Goal: Information Seeking & Learning: Learn about a topic

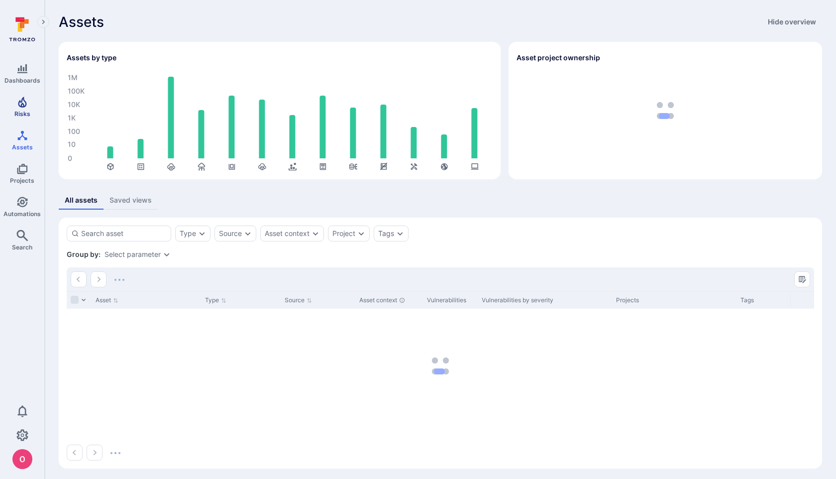
click at [24, 111] on span "Risks" at bounding box center [22, 113] width 16 height 7
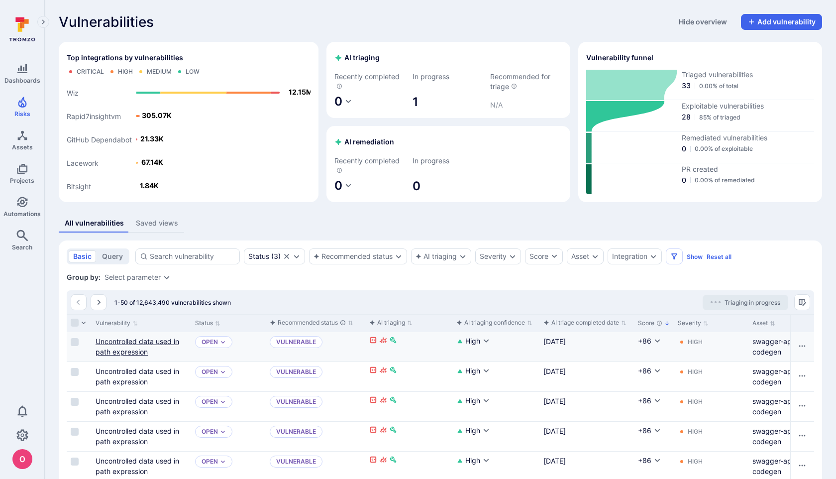
click at [140, 345] on link "Uncontrolled data used in path expression" at bounding box center [138, 346] width 84 height 19
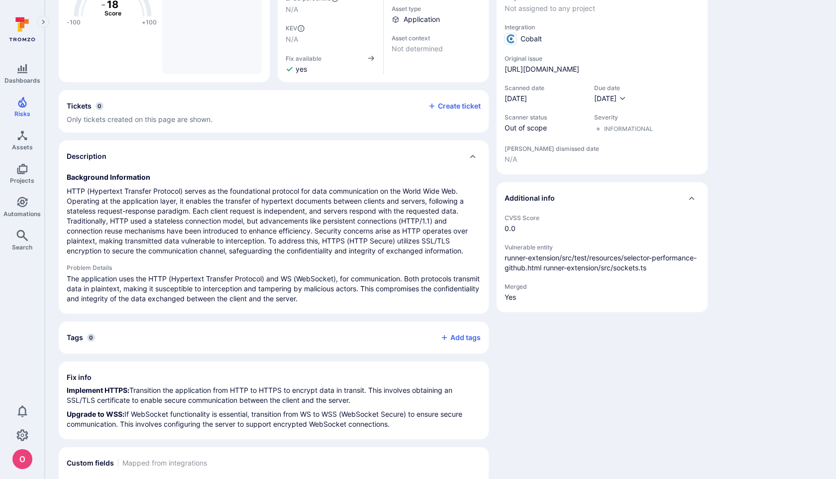
scroll to position [157, 0]
click at [286, 273] on p "The application uses the HTTP (Hypertext Transfer Protocol) and WS (WebSocket),…" at bounding box center [274, 288] width 414 height 30
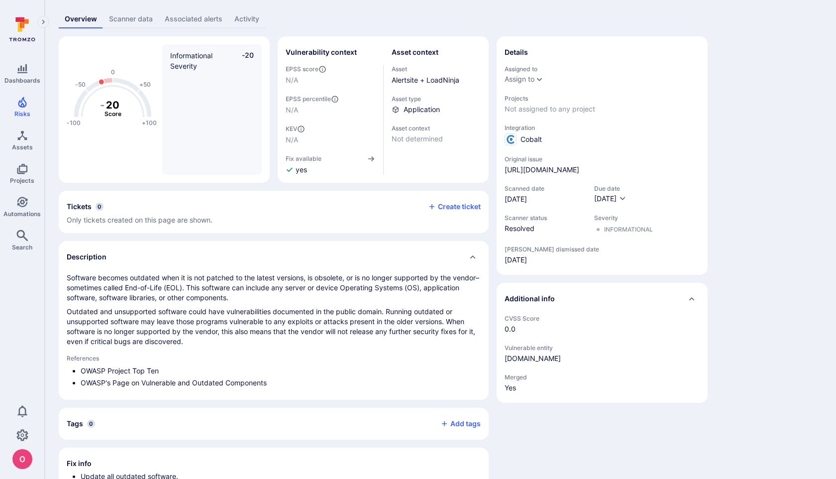
scroll to position [55, 0]
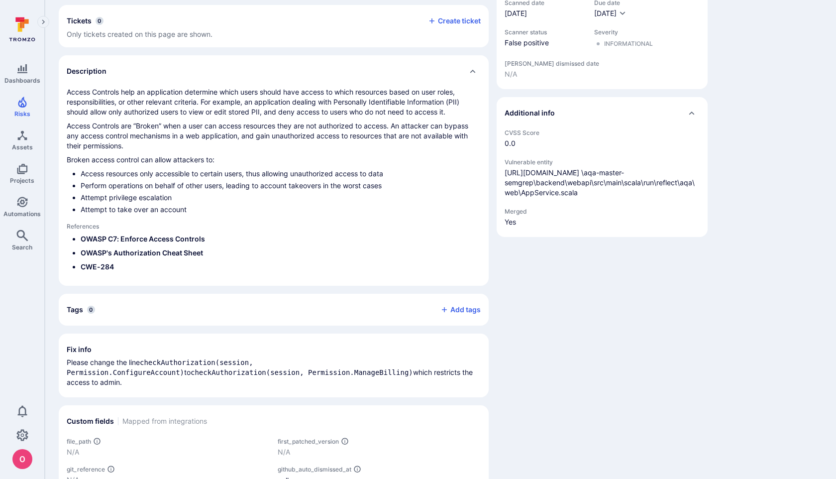
scroll to position [240, 0]
